Goal: Task Accomplishment & Management: Complete application form

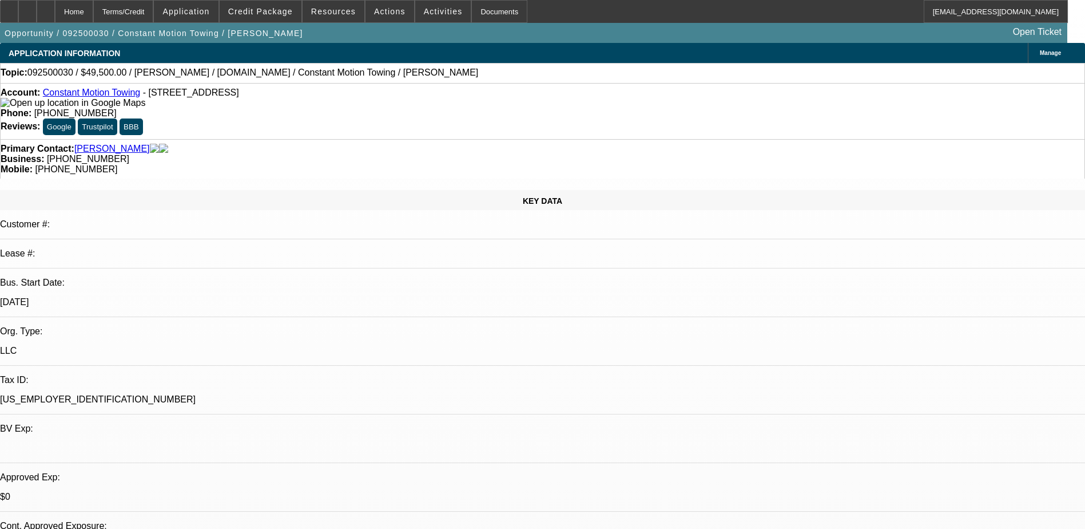
select select "0"
select select "2"
select select "0.1"
select select "4"
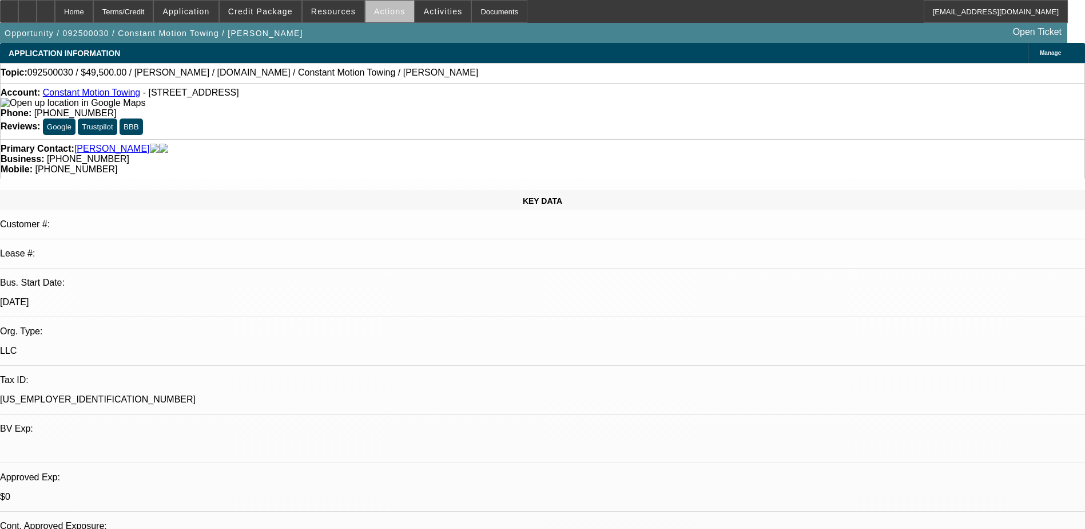
click at [387, 16] on span at bounding box center [389, 11] width 49 height 27
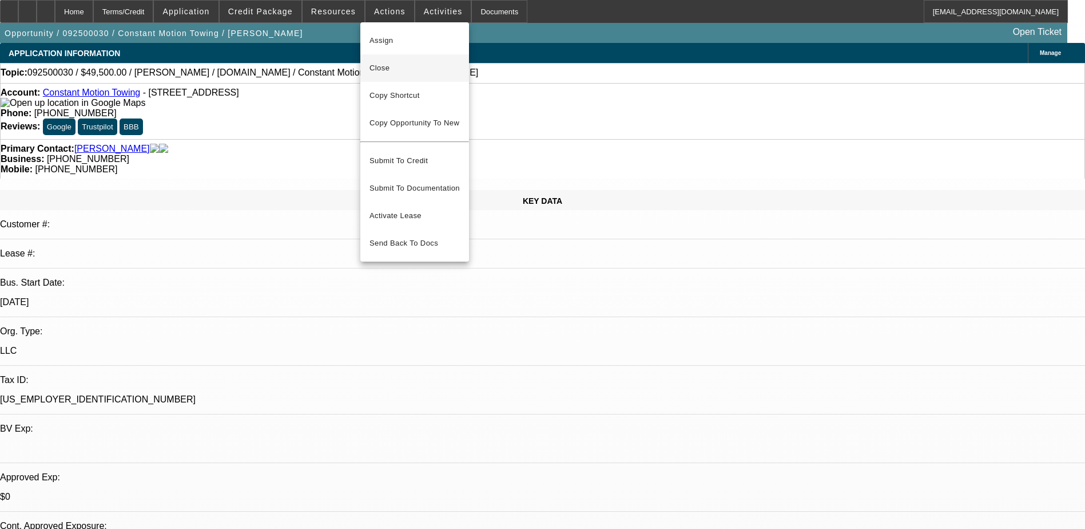
click at [418, 65] on span "Close" at bounding box center [414, 68] width 90 height 14
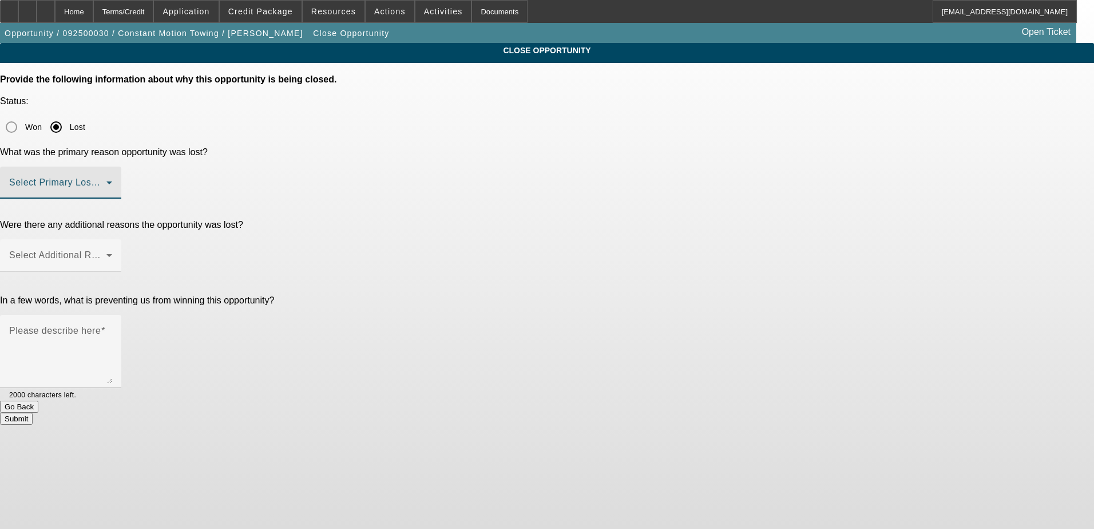
click at [106, 180] on span at bounding box center [57, 187] width 97 height 14
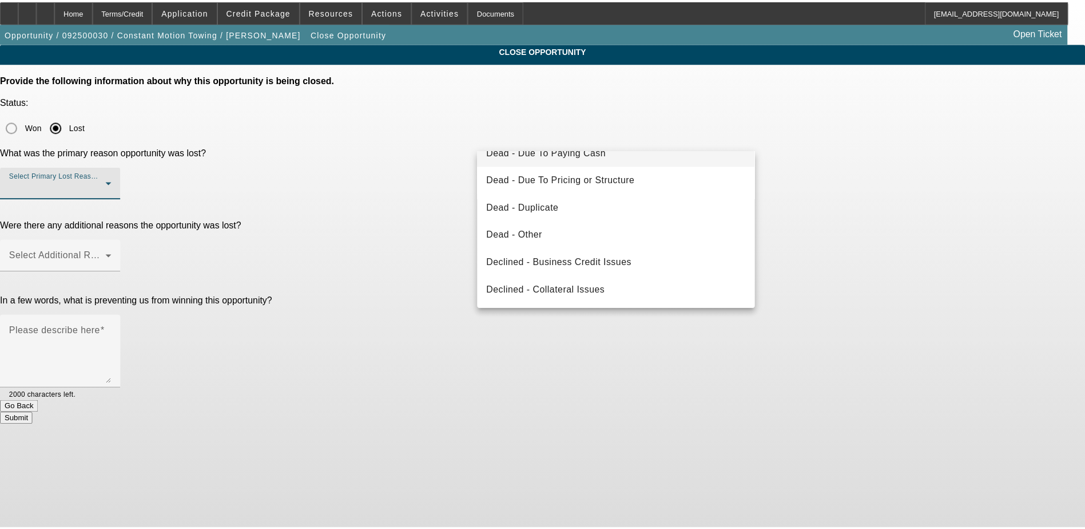
scroll to position [154, 0]
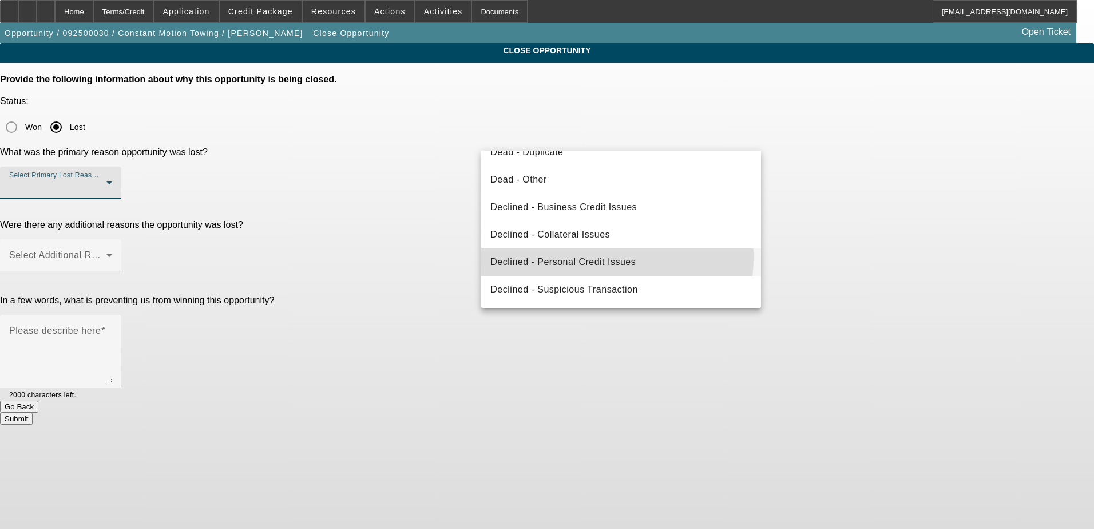
click at [583, 257] on span "Declined - Personal Credit Issues" at bounding box center [562, 262] width 145 height 14
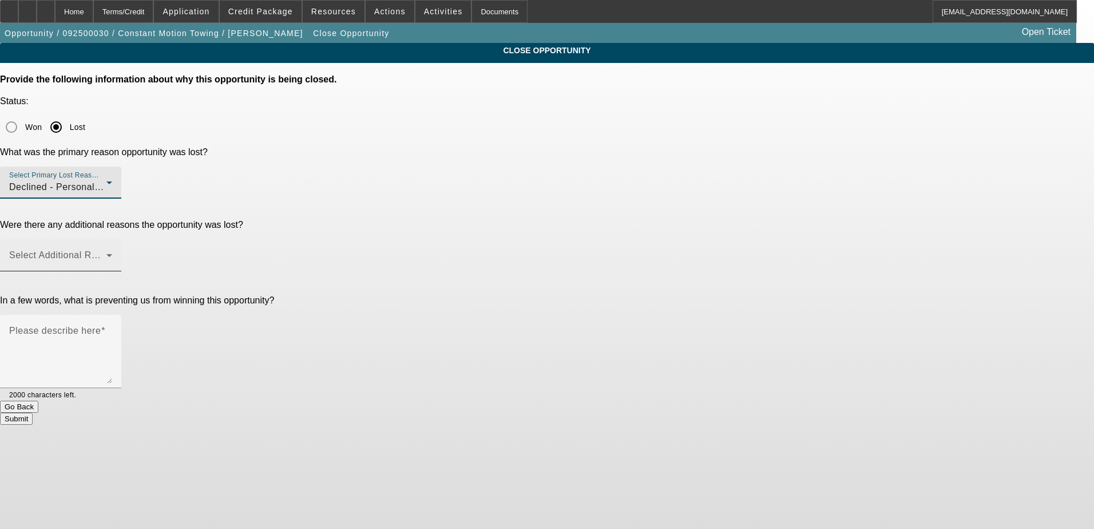
click at [106, 253] on span at bounding box center [57, 260] width 97 height 14
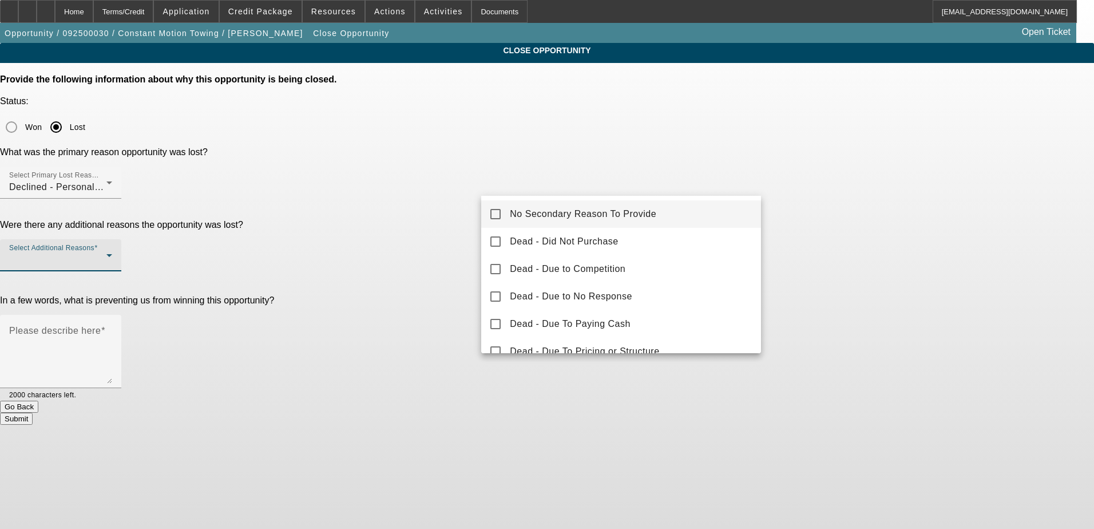
click at [509, 209] on mat-option "No Secondary Reason To Provide" at bounding box center [621, 213] width 280 height 27
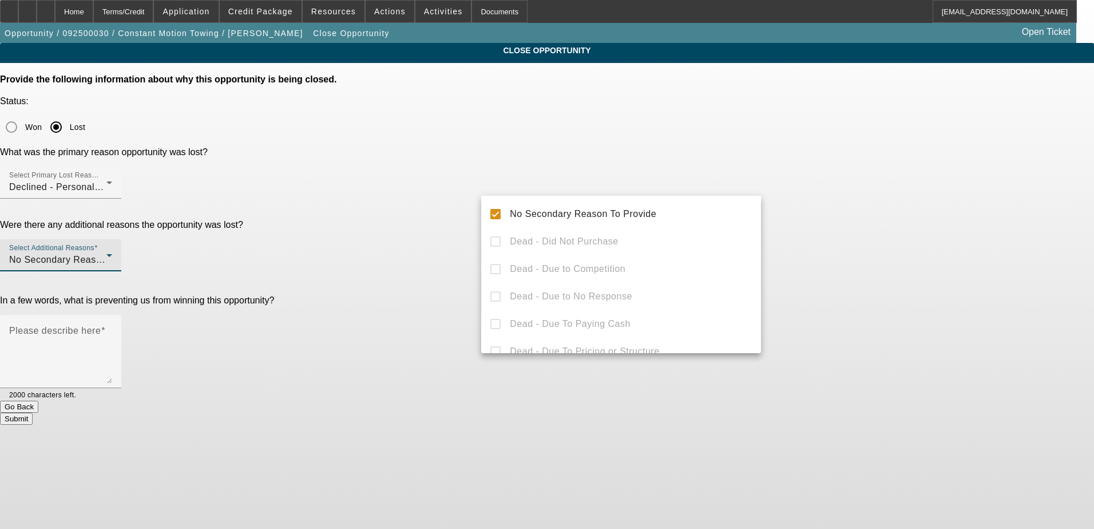
click at [450, 276] on div at bounding box center [547, 264] width 1094 height 529
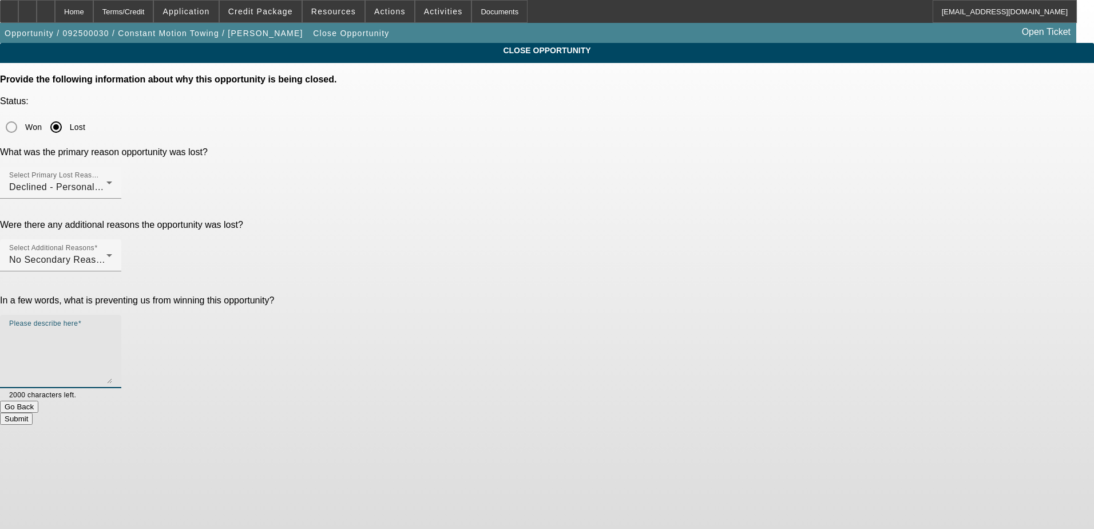
click at [112, 328] on textarea "Please describe here" at bounding box center [60, 355] width 103 height 55
type textarea "poor credit, bad TLO"
click at [33, 412] on button "Submit" at bounding box center [16, 418] width 33 height 12
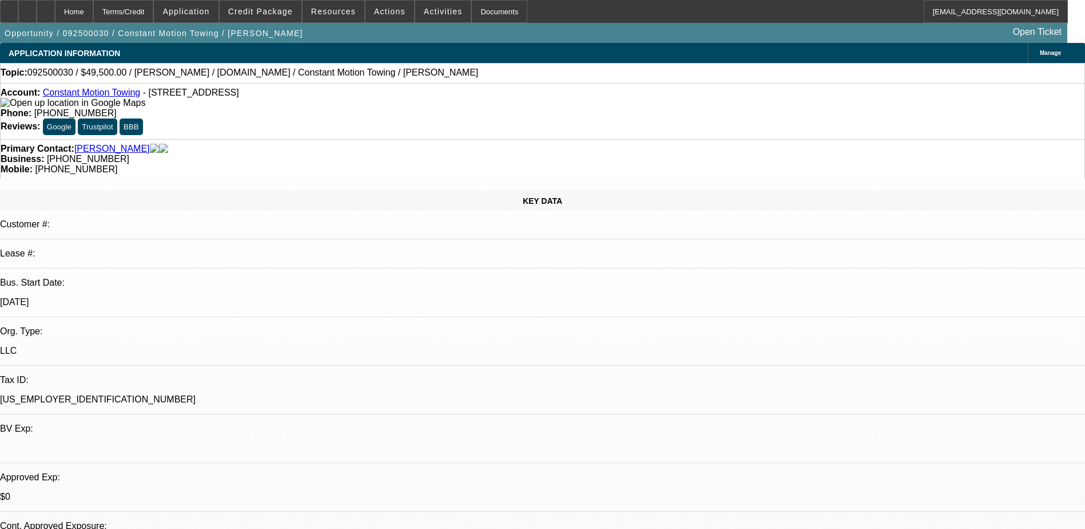
select select "0"
select select "2"
select select "0.1"
select select "1"
select select "2"
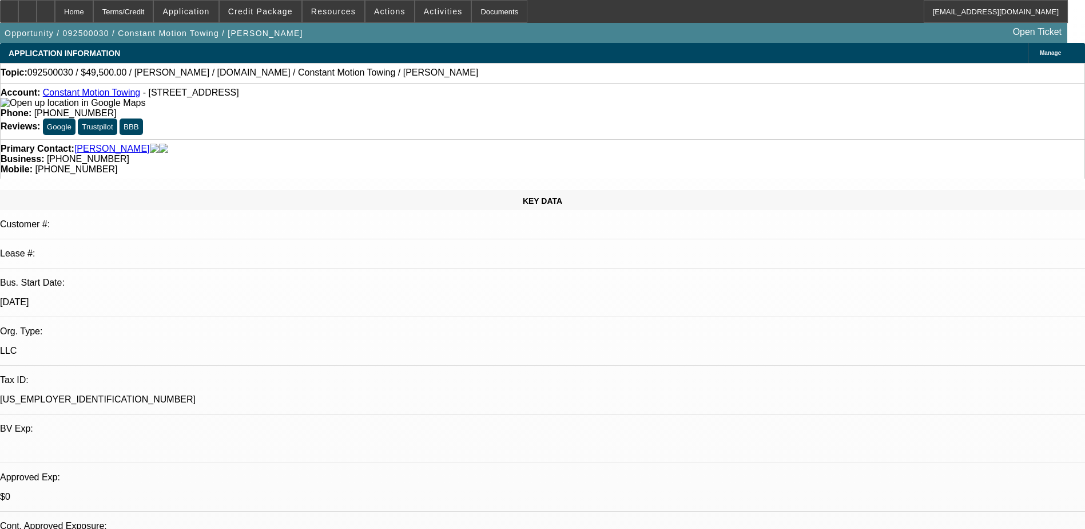
select select "4"
click at [114, 95] on link "Constant Motion Towing" at bounding box center [91, 93] width 97 height 10
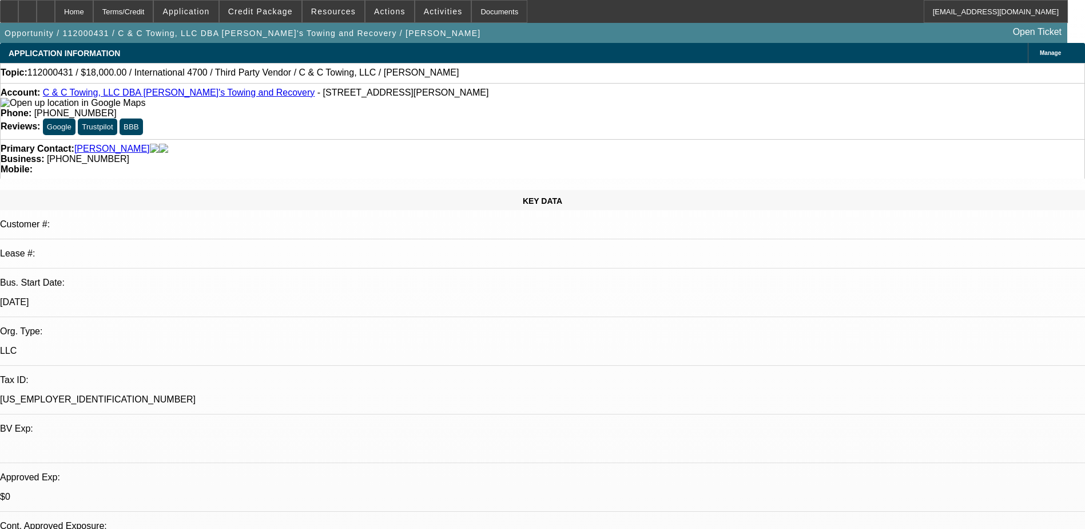
select select "0.2"
select select "2"
select select "0.1"
select select "4"
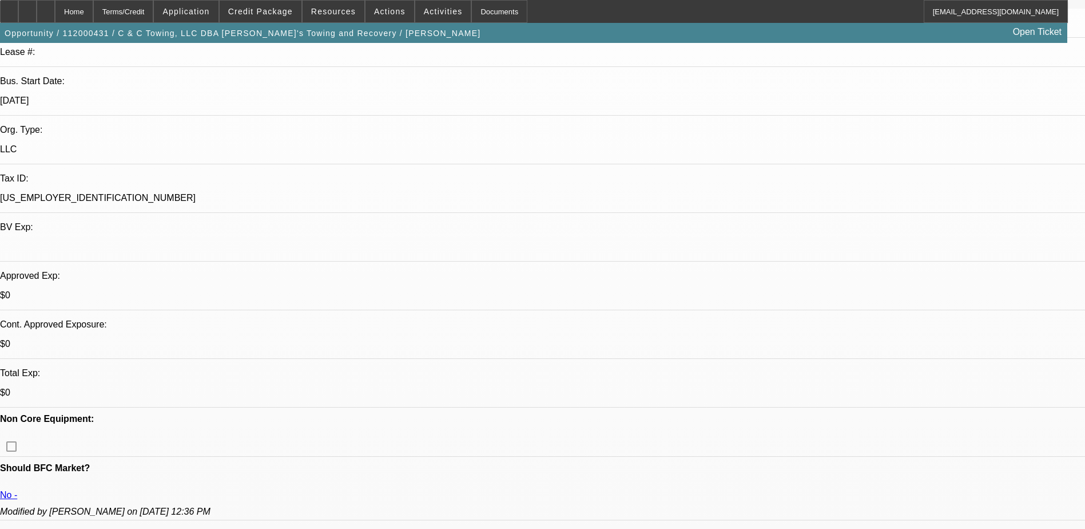
scroll to position [172, 0]
